Goal: Task Accomplishment & Management: Complete application form

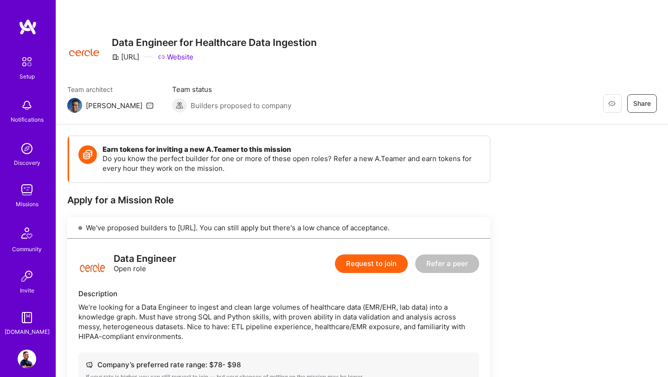
click at [26, 197] on img at bounding box center [27, 190] width 19 height 19
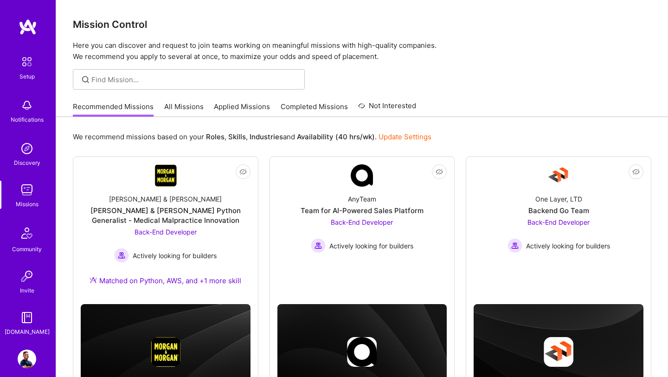
click at [185, 108] on link "All Missions" at bounding box center [183, 109] width 39 height 15
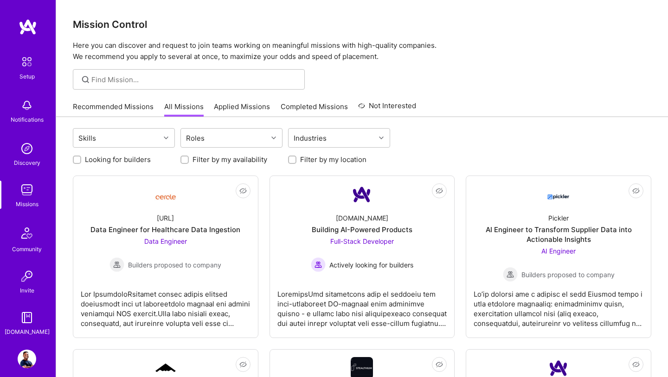
click at [73, 159] on div at bounding box center [77, 159] width 8 height 8
click at [78, 160] on input "Looking for builders" at bounding box center [78, 160] width 6 height 6
checkbox input "true"
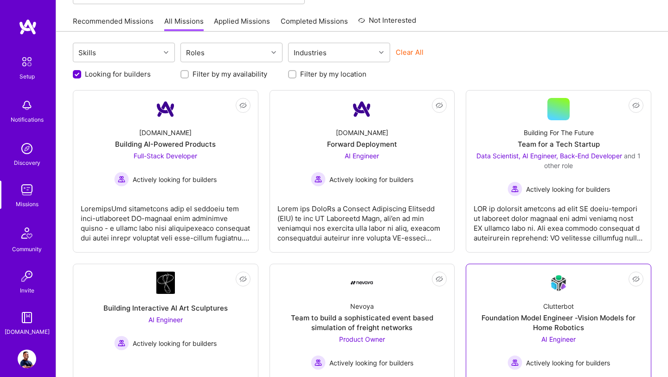
scroll to position [90, 0]
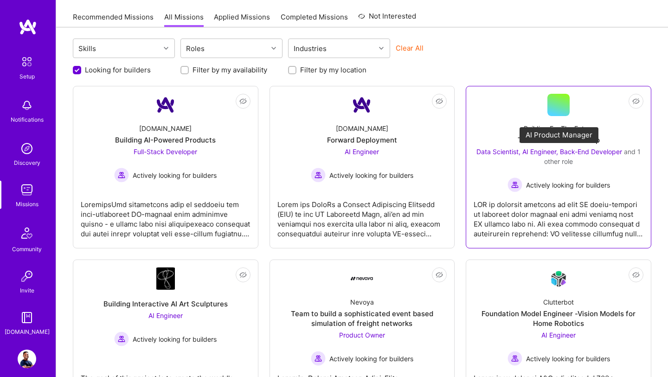
click at [556, 152] on span "Data Scientist, AI Engineer, Back-End Developer" at bounding box center [550, 152] width 146 height 8
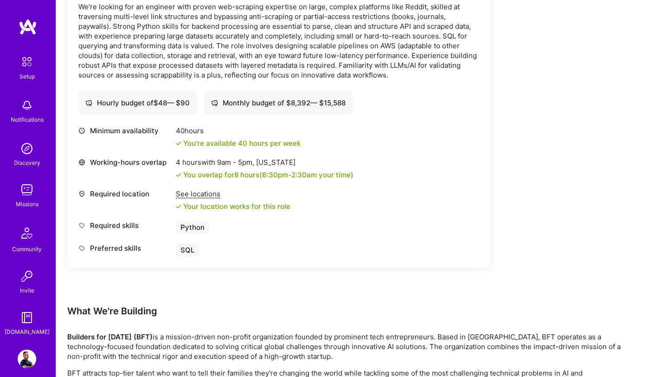
scroll to position [1581, 0]
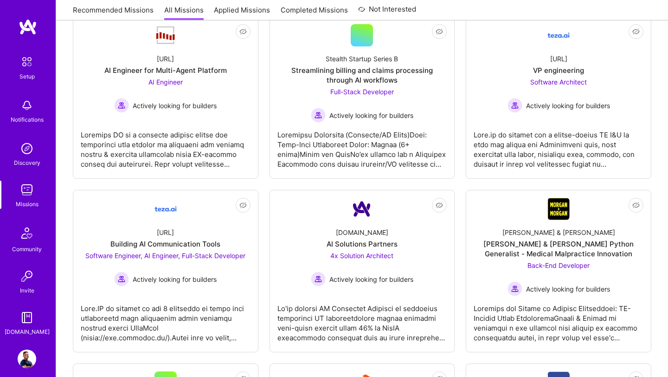
scroll to position [507, 0]
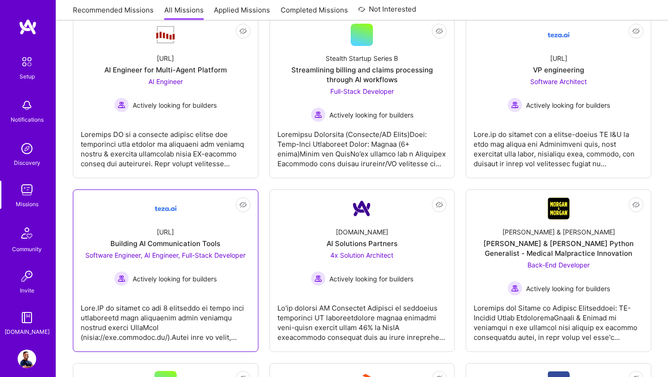
click at [162, 269] on div "Software Engineer, AI Engineer, Full-Stack Developer Actively looking for build…" at bounding box center [165, 268] width 160 height 36
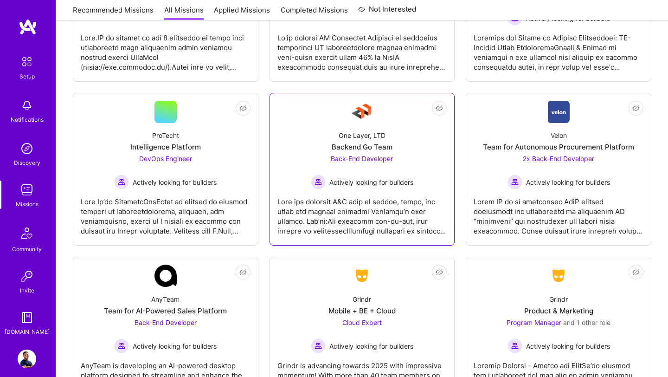
scroll to position [996, 0]
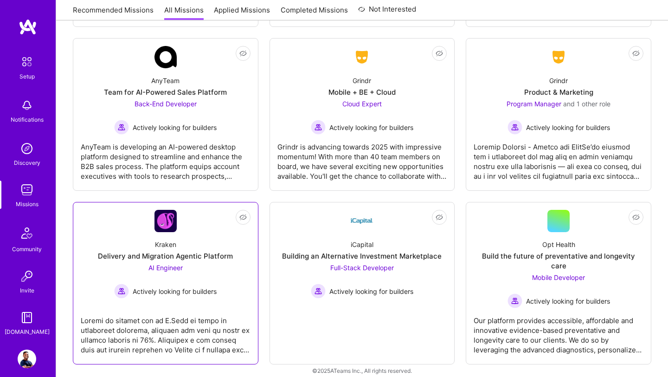
click at [180, 266] on span "AI Engineer" at bounding box center [166, 268] width 34 height 8
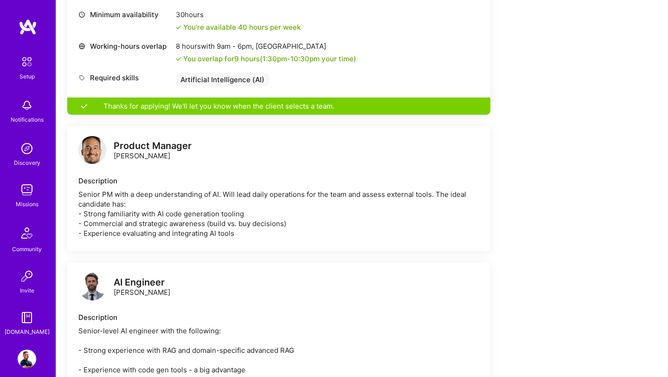
scroll to position [285, 0]
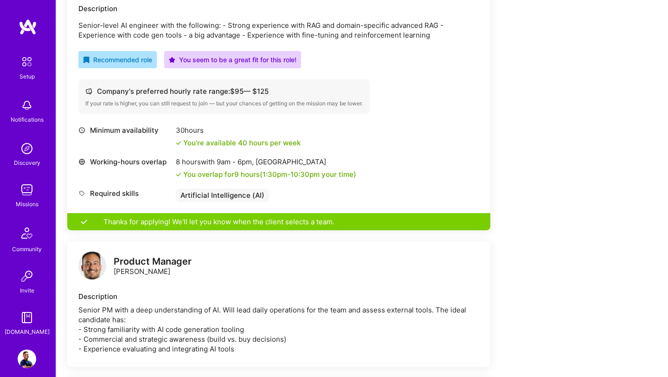
click at [140, 223] on div "Thanks for applying! We'll let you know when the client selects a team." at bounding box center [278, 221] width 423 height 17
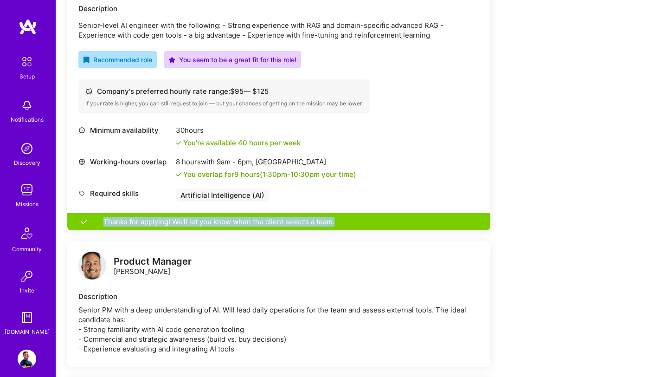
drag, startPoint x: 103, startPoint y: 223, endPoint x: 262, endPoint y: 233, distance: 159.5
click at [262, 233] on div "We’re actively looking for builders. This is the best time to request to join. …" at bounding box center [278, 276] width 423 height 688
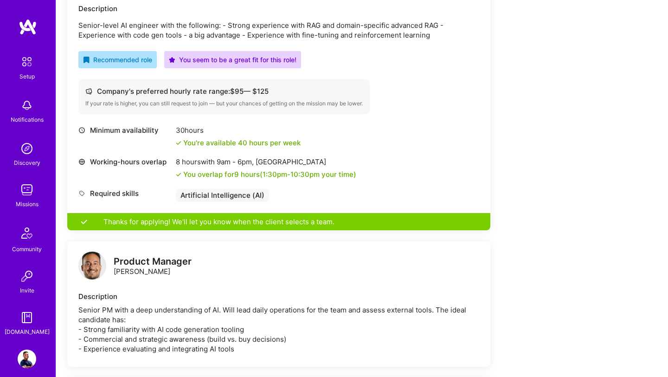
click at [223, 269] on div "Product Manager Nathaniel Meron" at bounding box center [278, 266] width 401 height 28
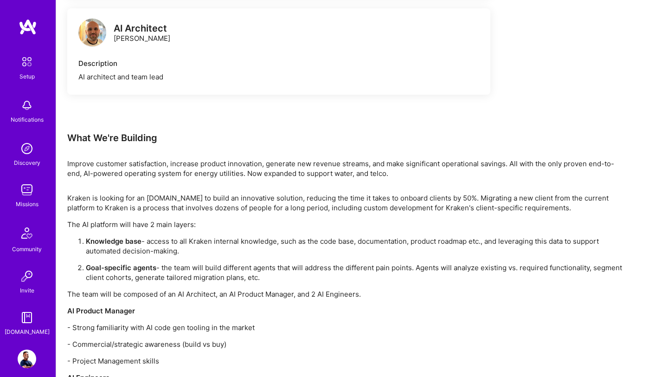
scroll to position [912, 0]
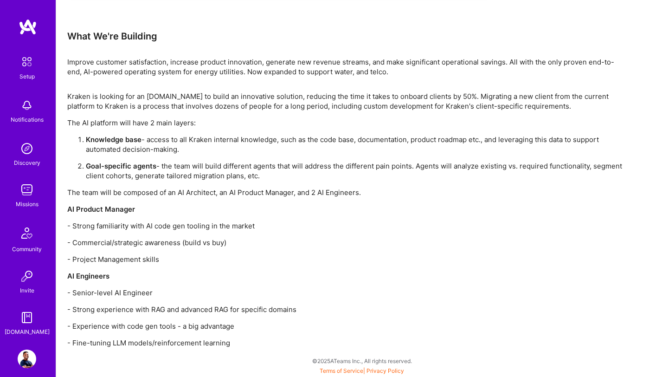
click at [26, 199] on div "Missions" at bounding box center [27, 204] width 23 height 10
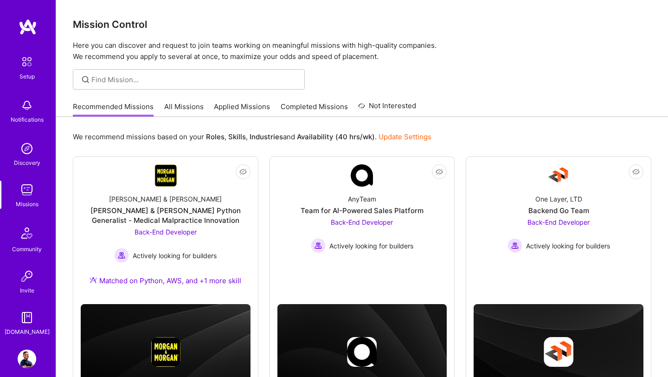
drag, startPoint x: 185, startPoint y: 109, endPoint x: 211, endPoint y: 123, distance: 29.5
click at [185, 108] on link "All Missions" at bounding box center [183, 109] width 39 height 15
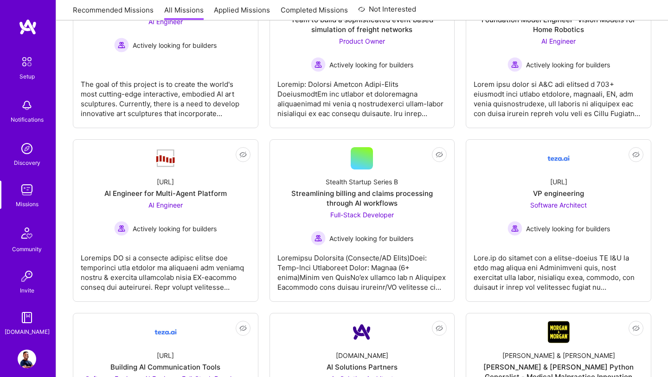
scroll to position [381, 0]
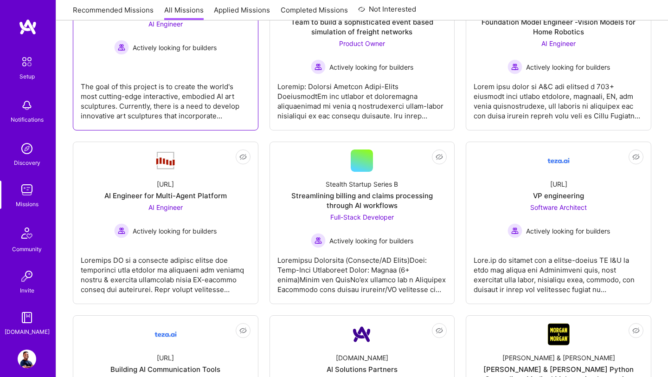
click at [175, 53] on div "Actively looking for builders" at bounding box center [165, 47] width 103 height 15
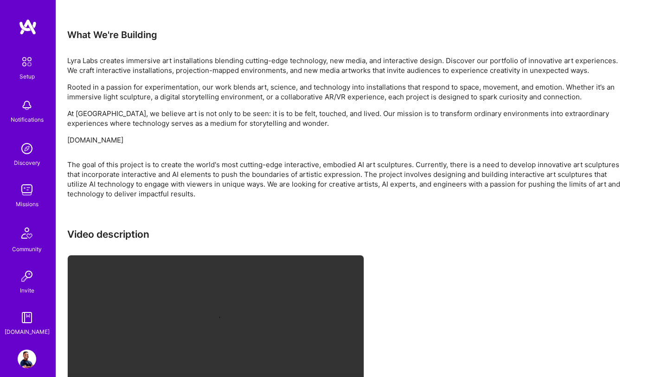
scroll to position [677, 0]
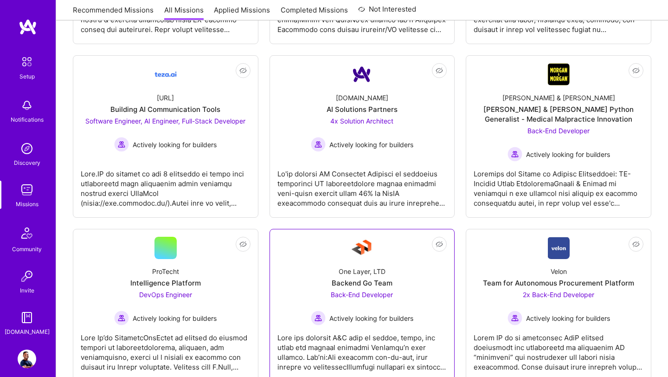
scroll to position [642, 0]
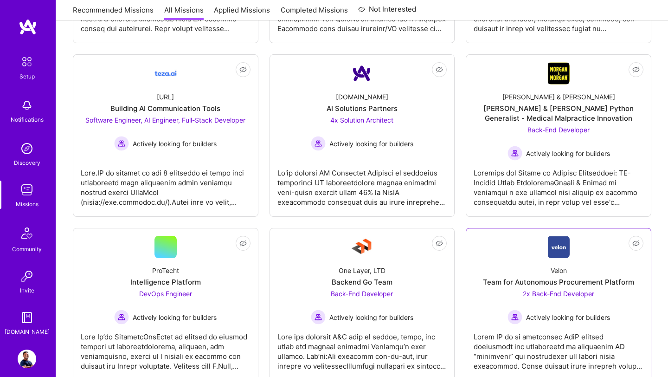
click at [584, 289] on div "2x Back-End Developer Actively looking for builders" at bounding box center [559, 307] width 103 height 36
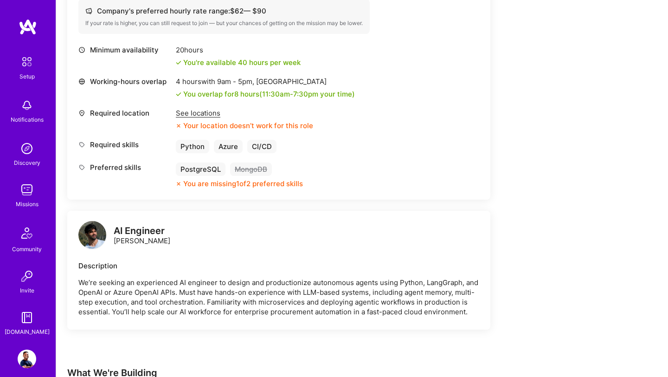
scroll to position [678, 0]
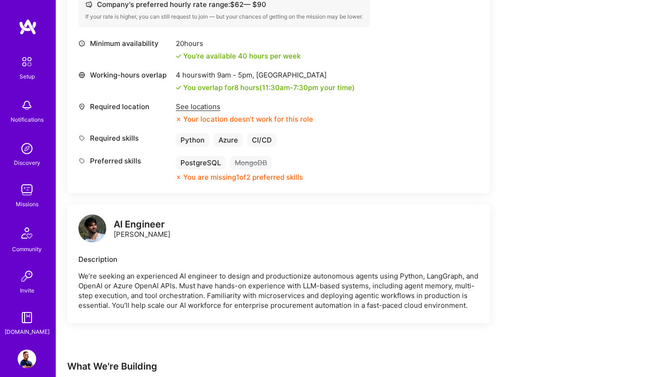
click at [90, 228] on img at bounding box center [92, 228] width 28 height 28
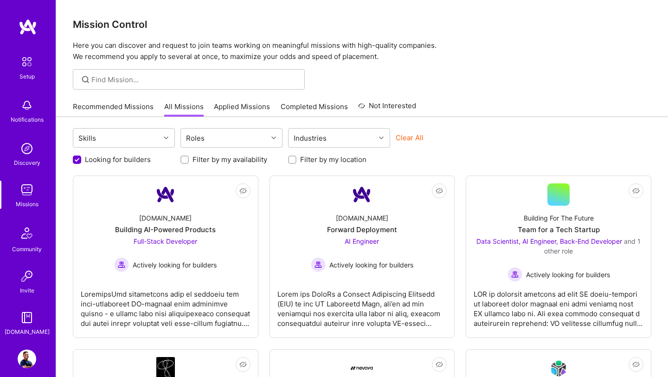
scroll to position [996, 0]
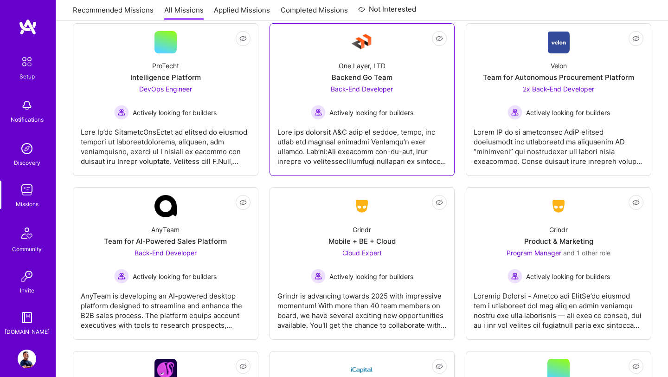
scroll to position [848, 0]
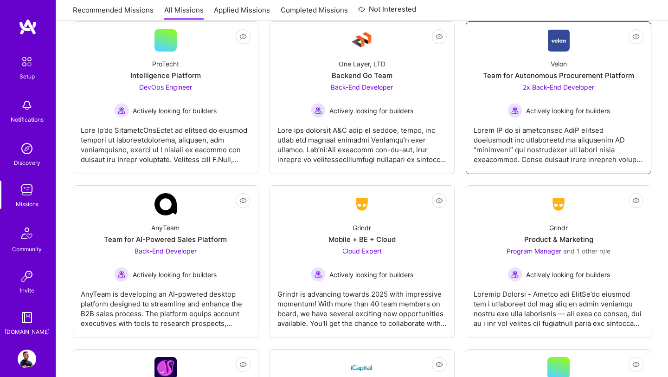
click at [557, 86] on span "2x Back-End Developer" at bounding box center [558, 87] width 71 height 8
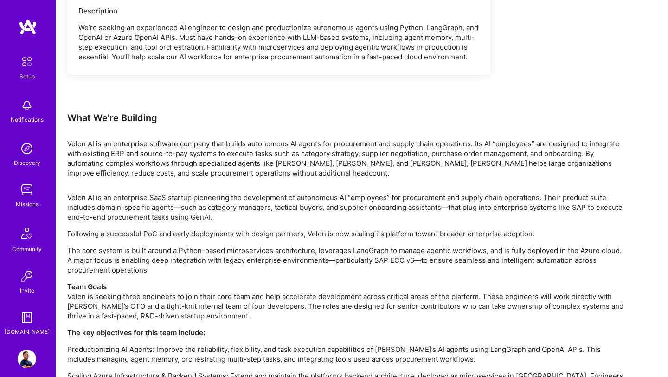
scroll to position [925, 0]
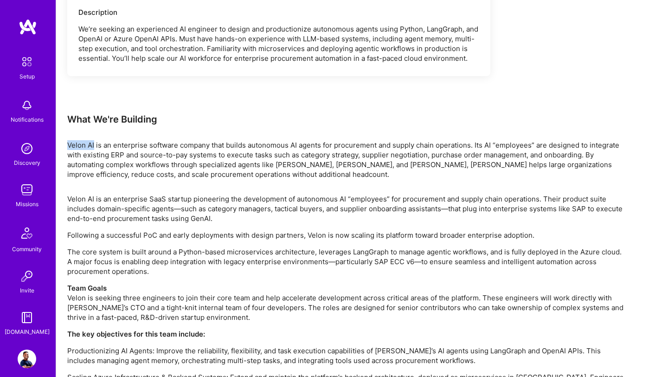
drag, startPoint x: 69, startPoint y: 146, endPoint x: 94, endPoint y: 146, distance: 25.5
click at [94, 146] on p "Velon AI is an enterprise software company that builds autonomous AI agents for…" at bounding box center [345, 159] width 557 height 39
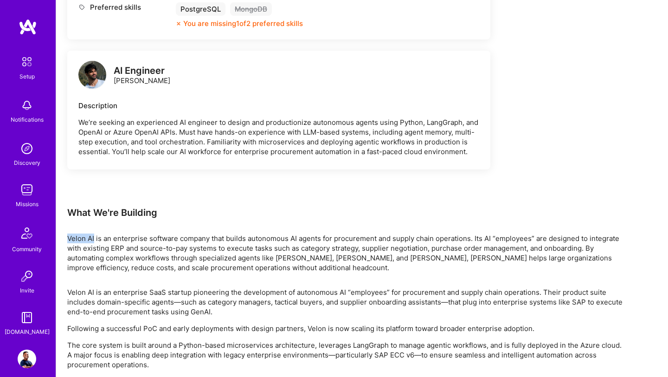
scroll to position [808, 0]
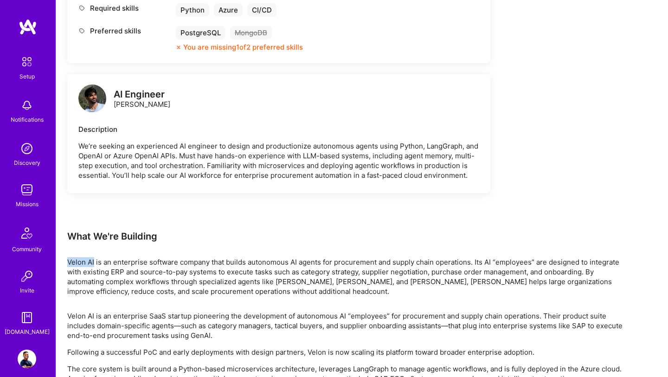
click at [94, 101] on img at bounding box center [92, 98] width 28 height 28
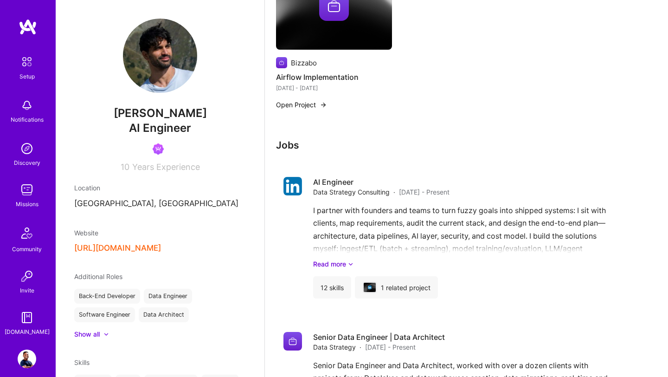
scroll to position [760, 0]
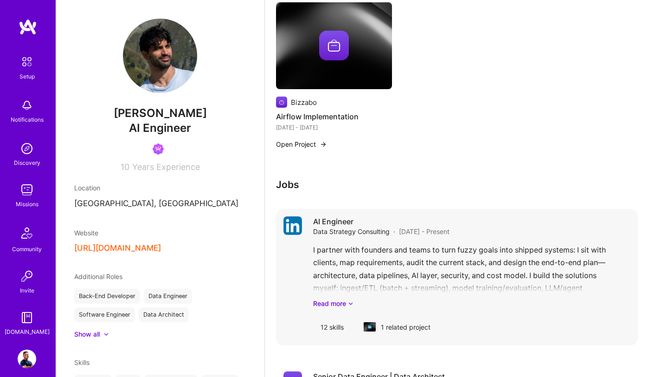
click at [343, 308] on div "AI Engineer Data Strategy Consulting · Aug 2023 - Present I partner with founde…" at bounding box center [471, 277] width 317 height 122
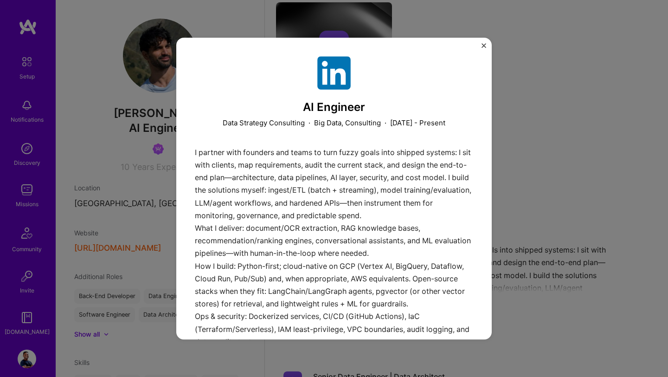
click at [333, 63] on img at bounding box center [333, 72] width 33 height 33
click at [596, 130] on div "AI Engineer Data Strategy Consulting · Big Data, Consulting · August 2023 - Pre…" at bounding box center [334, 188] width 668 height 377
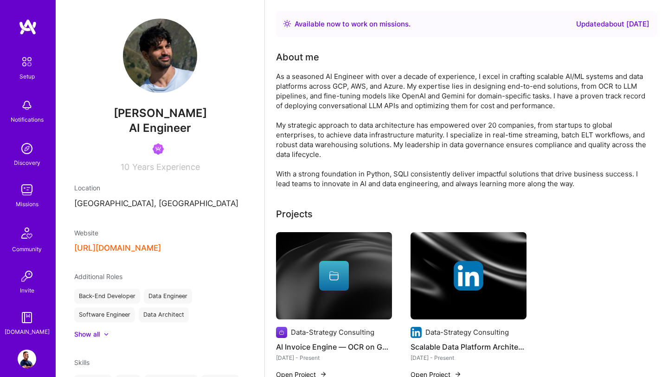
click at [27, 33] on img at bounding box center [28, 27] width 19 height 17
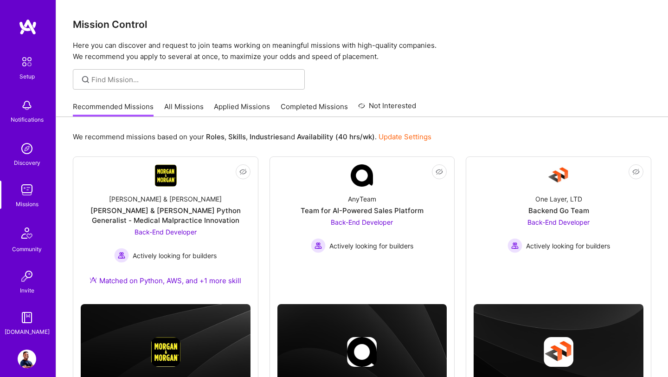
click at [307, 107] on link "Completed Missions" at bounding box center [314, 109] width 67 height 15
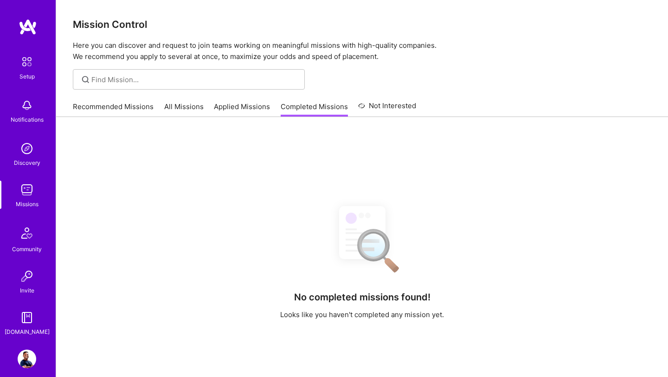
click at [236, 110] on link "Applied Missions" at bounding box center [242, 109] width 56 height 15
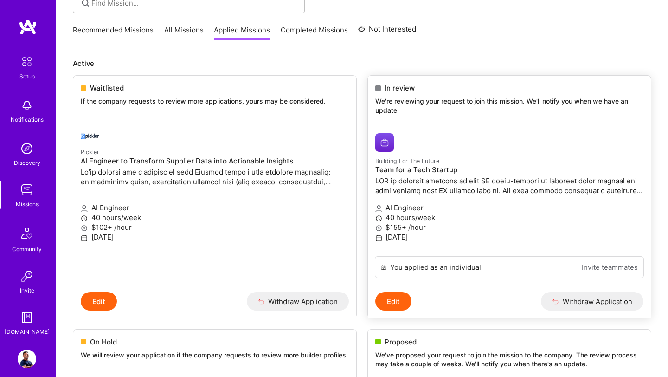
scroll to position [77, 0]
click at [424, 155] on link "Building For The Future Team for a Tech Startup AI Engineer 40 hours/week $155+…" at bounding box center [509, 190] width 283 height 130
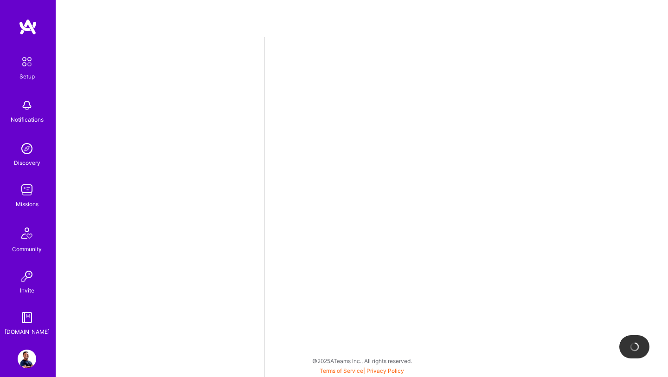
select select "US"
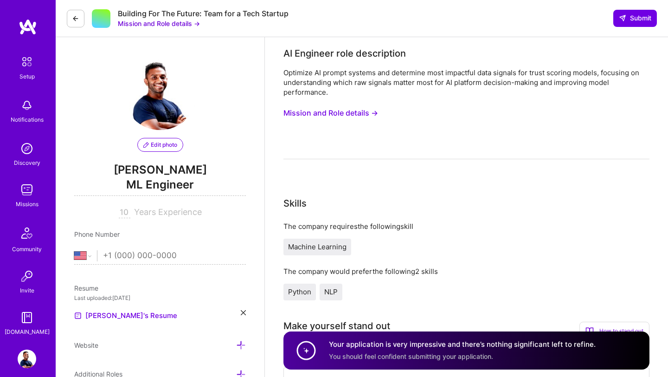
click at [330, 115] on button "Mission and Role details →" at bounding box center [331, 112] width 95 height 17
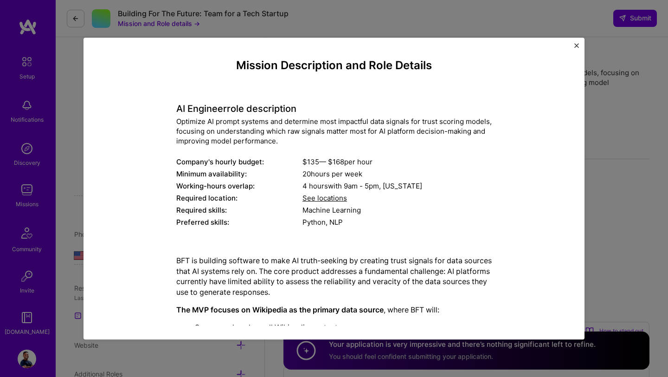
click at [576, 47] on img "Close" at bounding box center [577, 45] width 5 height 5
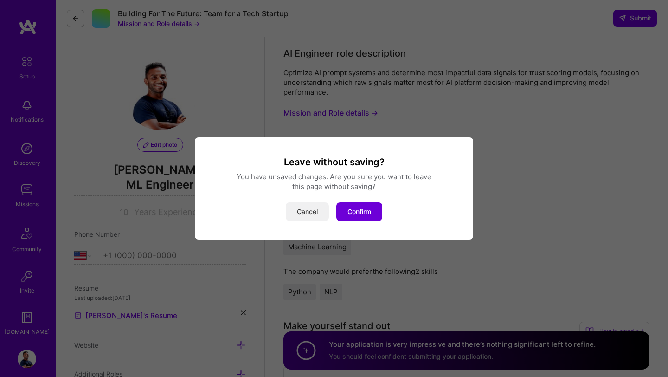
click at [311, 210] on button "Cancel" at bounding box center [307, 211] width 43 height 19
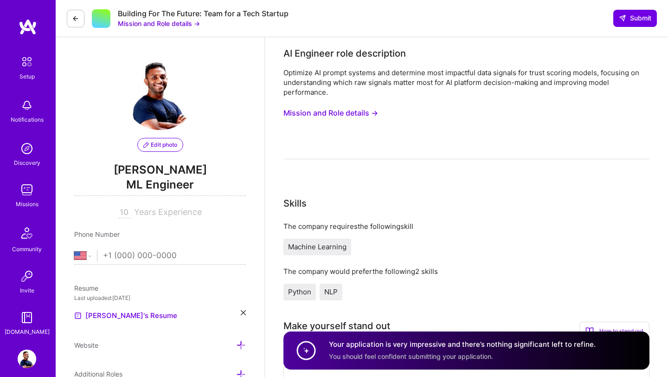
click at [26, 200] on div "Missions" at bounding box center [27, 204] width 23 height 10
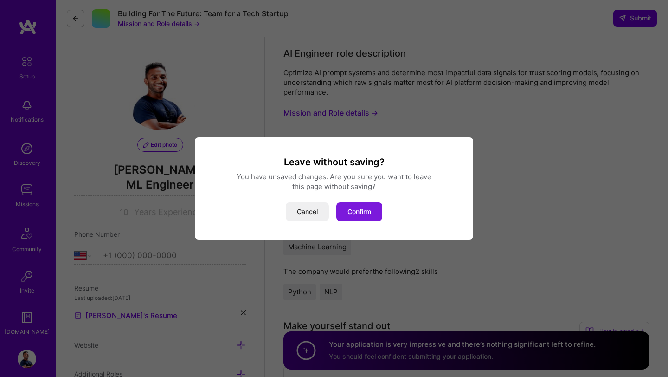
click at [356, 209] on button "Confirm" at bounding box center [359, 211] width 46 height 19
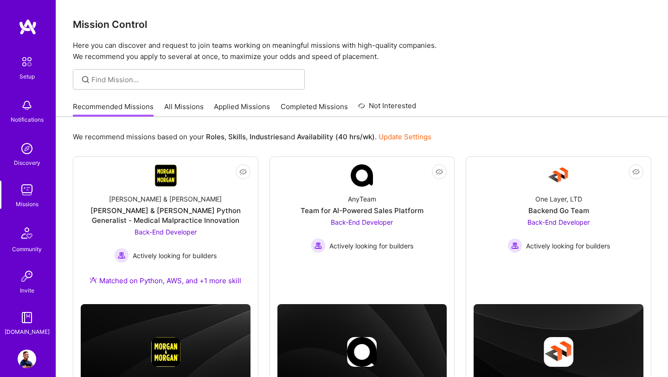
click at [187, 106] on link "All Missions" at bounding box center [183, 109] width 39 height 15
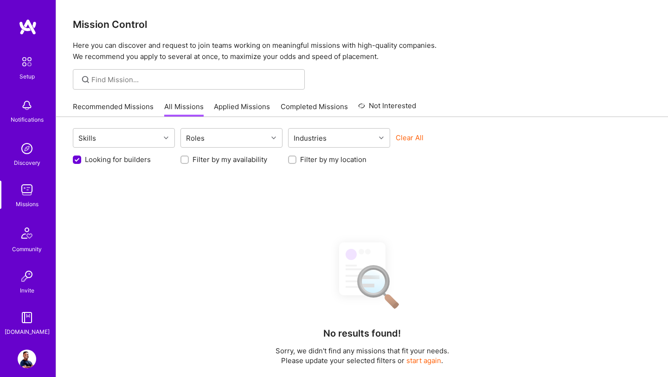
click at [106, 104] on link "Recommended Missions" at bounding box center [113, 109] width 81 height 15
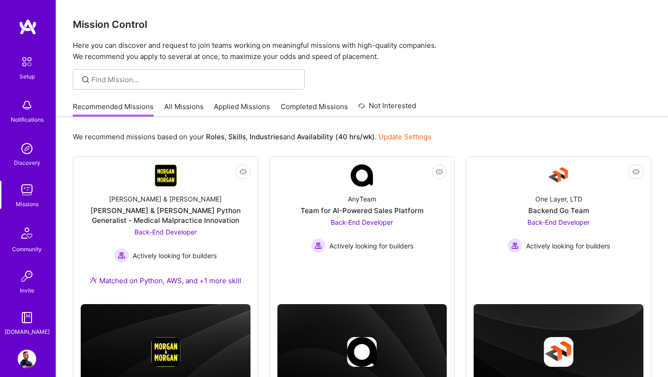
click at [238, 105] on link "Applied Missions" at bounding box center [242, 109] width 56 height 15
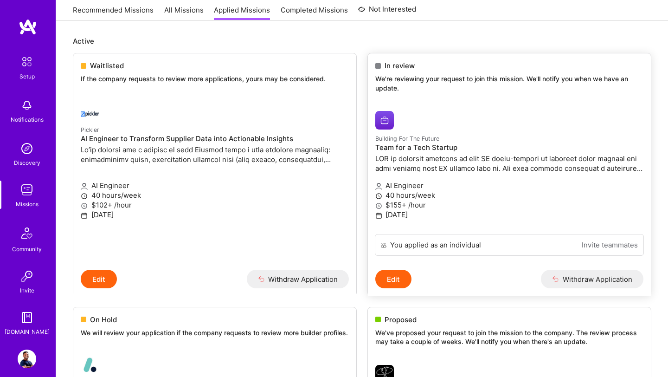
scroll to position [29, 0]
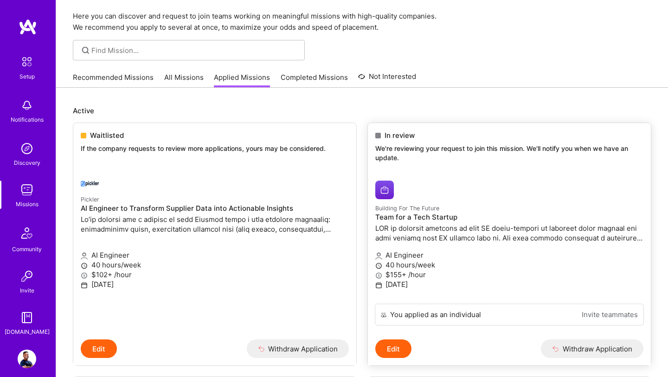
drag, startPoint x: 373, startPoint y: 208, endPoint x: 420, endPoint y: 215, distance: 48.4
click at [184, 78] on link "All Missions" at bounding box center [183, 79] width 39 height 15
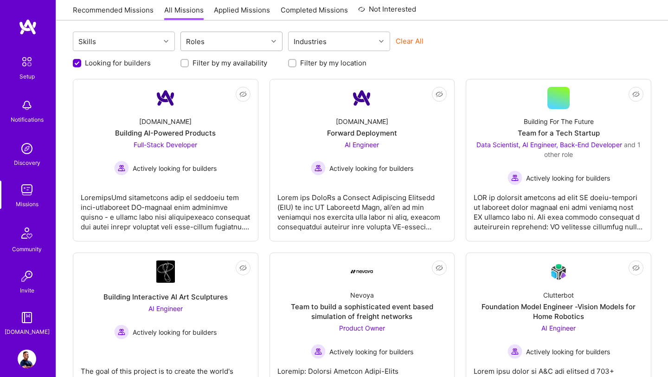
scroll to position [98, 0]
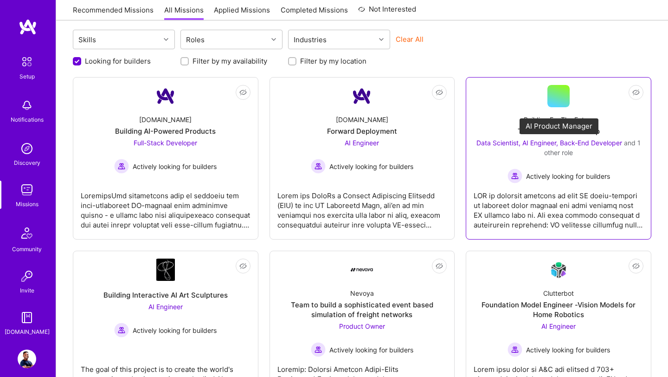
click at [556, 151] on span "and 1 other role" at bounding box center [592, 148] width 97 height 18
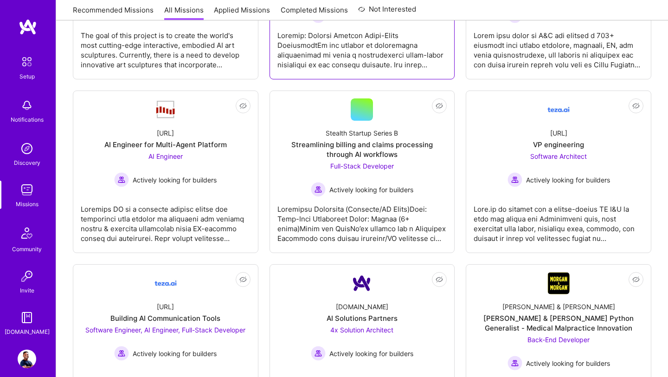
scroll to position [470, 0]
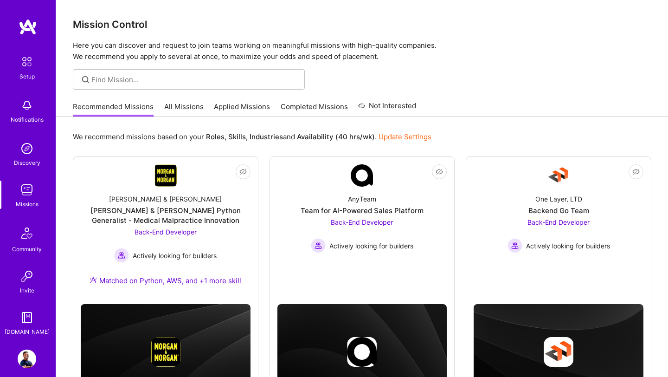
click at [170, 98] on div "Recommended Missions All Missions Applied Missions Completed Missions Not Inter…" at bounding box center [244, 107] width 343 height 20
click at [171, 106] on link "All Missions" at bounding box center [183, 109] width 39 height 15
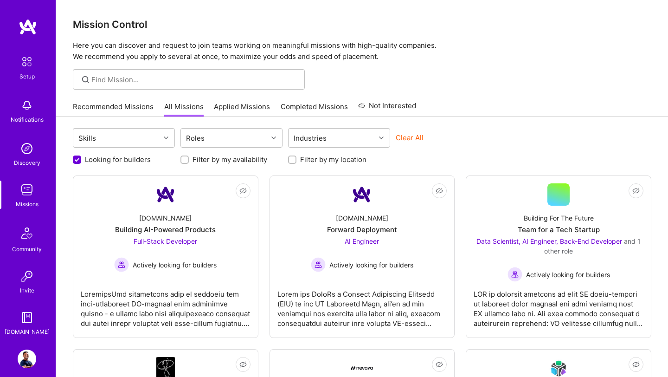
click at [233, 103] on link "Applied Missions" at bounding box center [242, 109] width 56 height 15
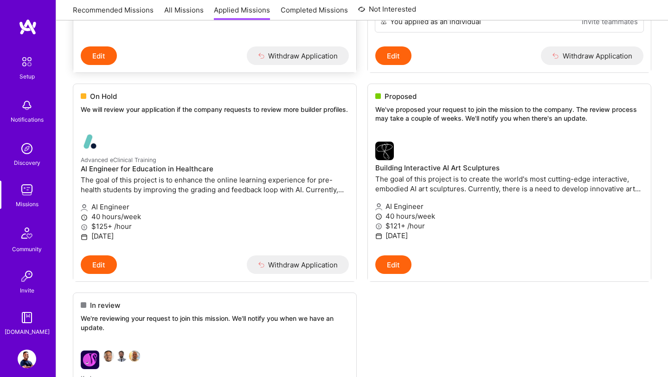
scroll to position [303, 0]
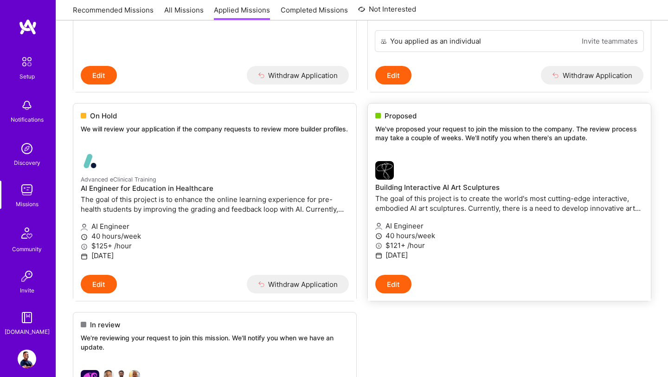
click at [394, 290] on button "Edit" at bounding box center [393, 284] width 36 height 19
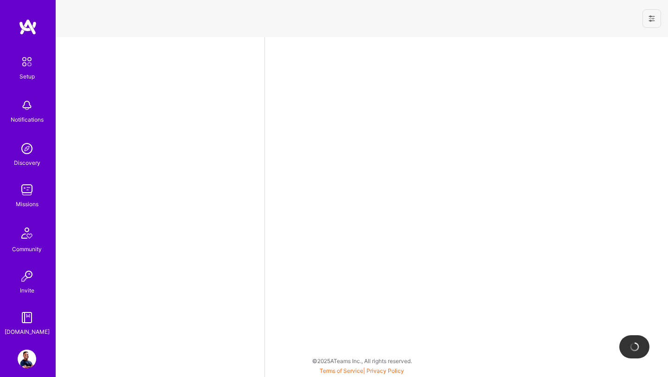
select select "US"
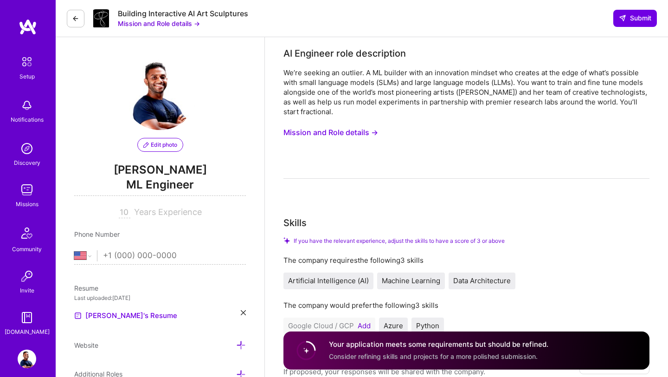
click at [362, 128] on button "Mission and Role details →" at bounding box center [331, 132] width 95 height 17
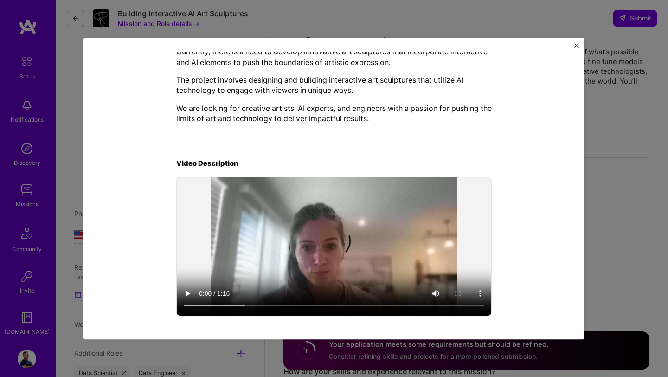
scroll to position [22, 0]
click at [577, 47] on img "Close" at bounding box center [577, 45] width 5 height 5
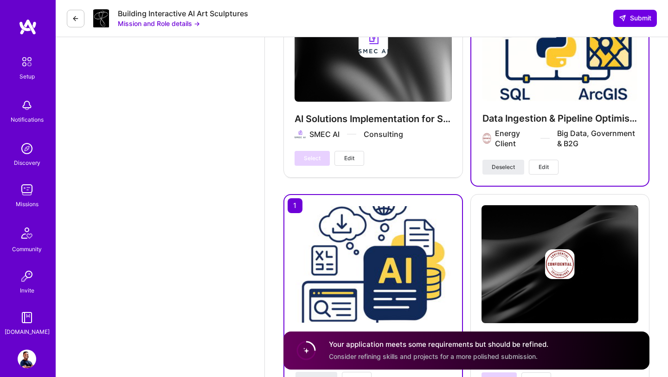
scroll to position [2474, 0]
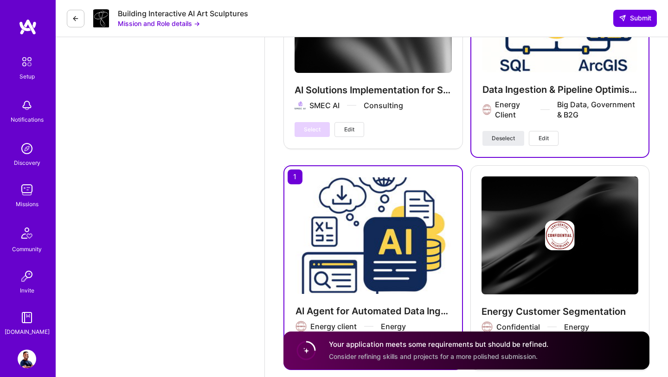
click at [29, 23] on img at bounding box center [28, 27] width 19 height 17
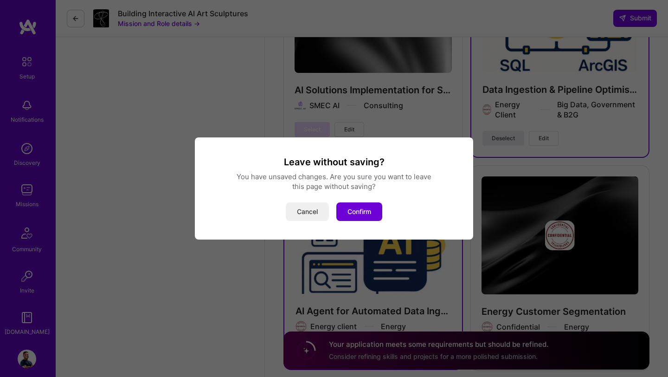
click at [312, 214] on button "Cancel" at bounding box center [307, 211] width 43 height 19
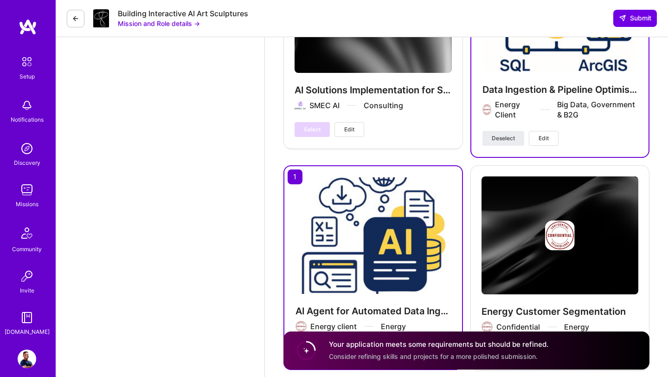
click at [25, 193] on img at bounding box center [27, 190] width 19 height 19
